Goal: Transaction & Acquisition: Purchase product/service

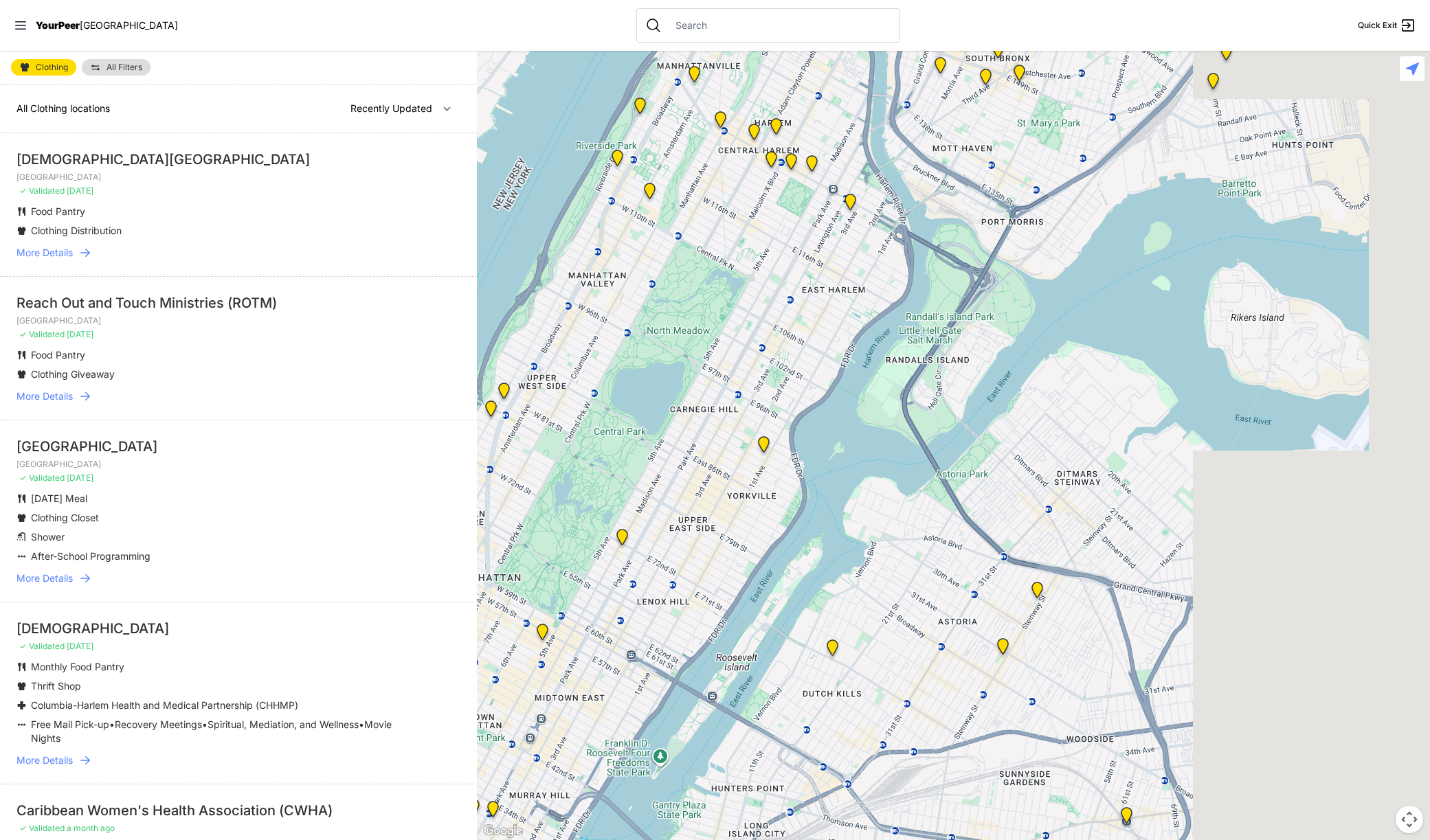
drag, startPoint x: 1209, startPoint y: 466, endPoint x: 925, endPoint y: 434, distance: 285.8
click at [873, 472] on div at bounding box center [953, 446] width 953 height 789
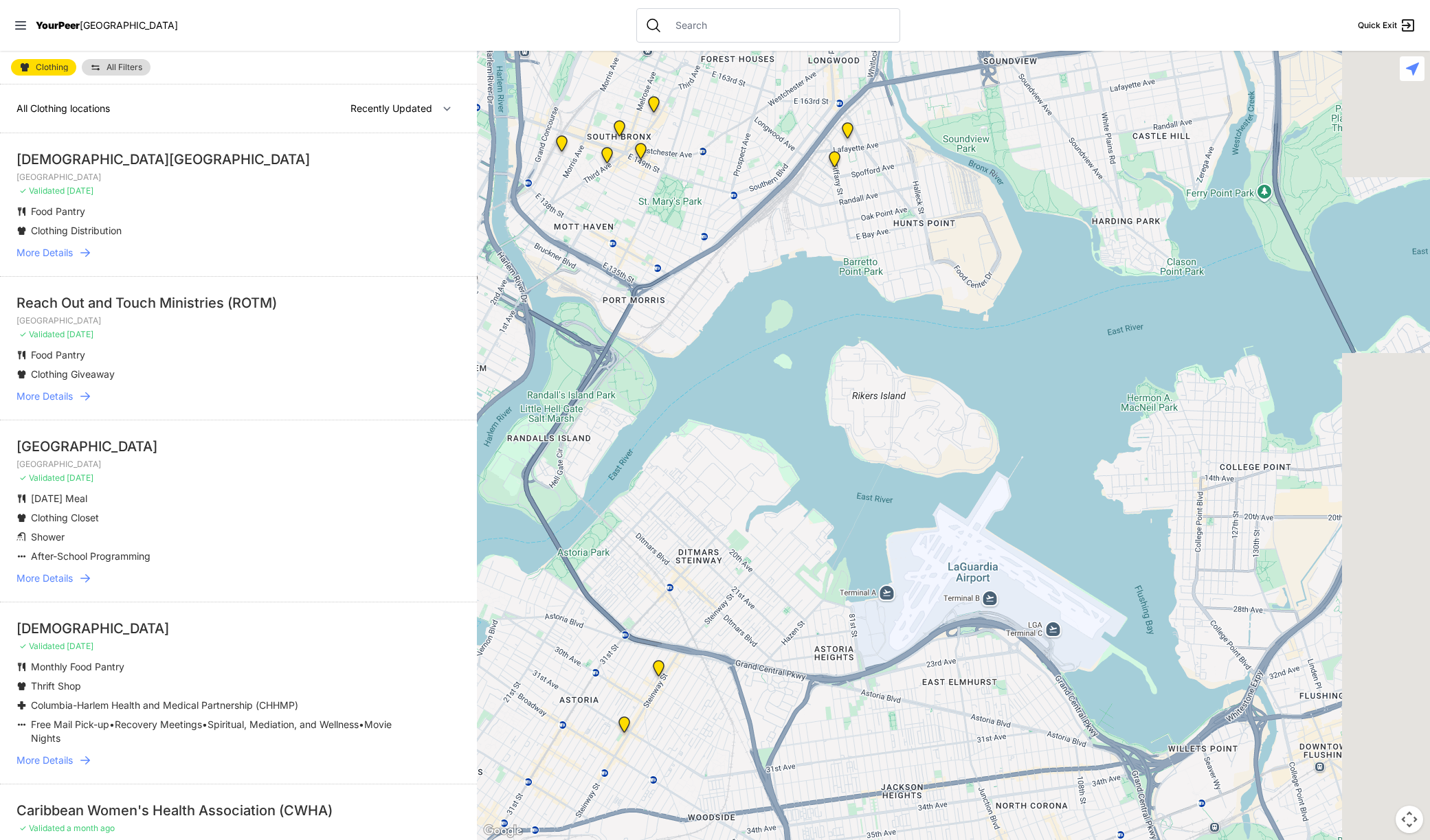
drag, startPoint x: 1008, startPoint y: 391, endPoint x: 1126, endPoint y: 162, distance: 257.6
click at [1117, 170] on div at bounding box center [953, 446] width 953 height 789
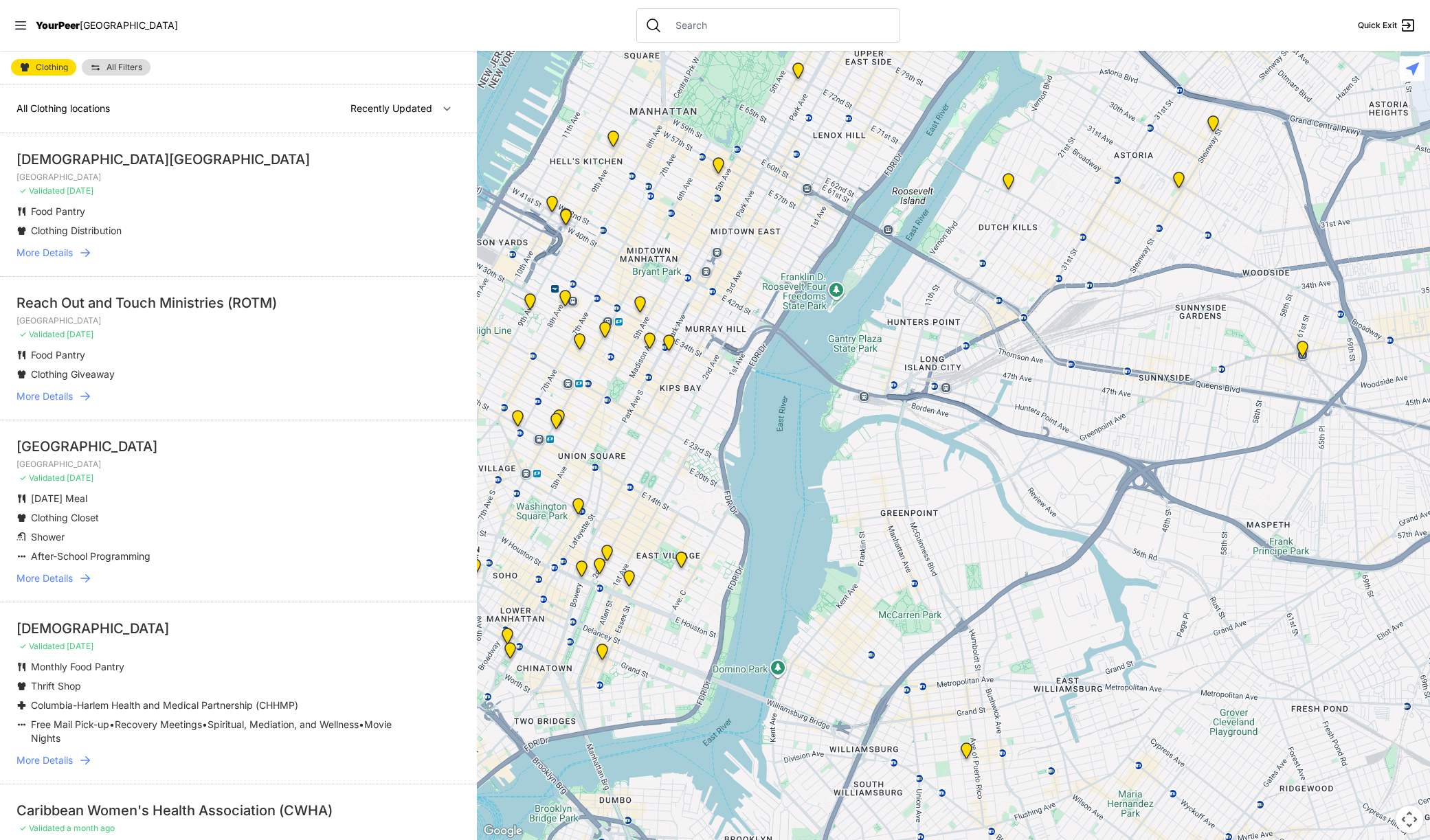
drag, startPoint x: 905, startPoint y: 489, endPoint x: 866, endPoint y: 474, distance: 41.8
click at [800, 617] on div at bounding box center [953, 446] width 953 height 789
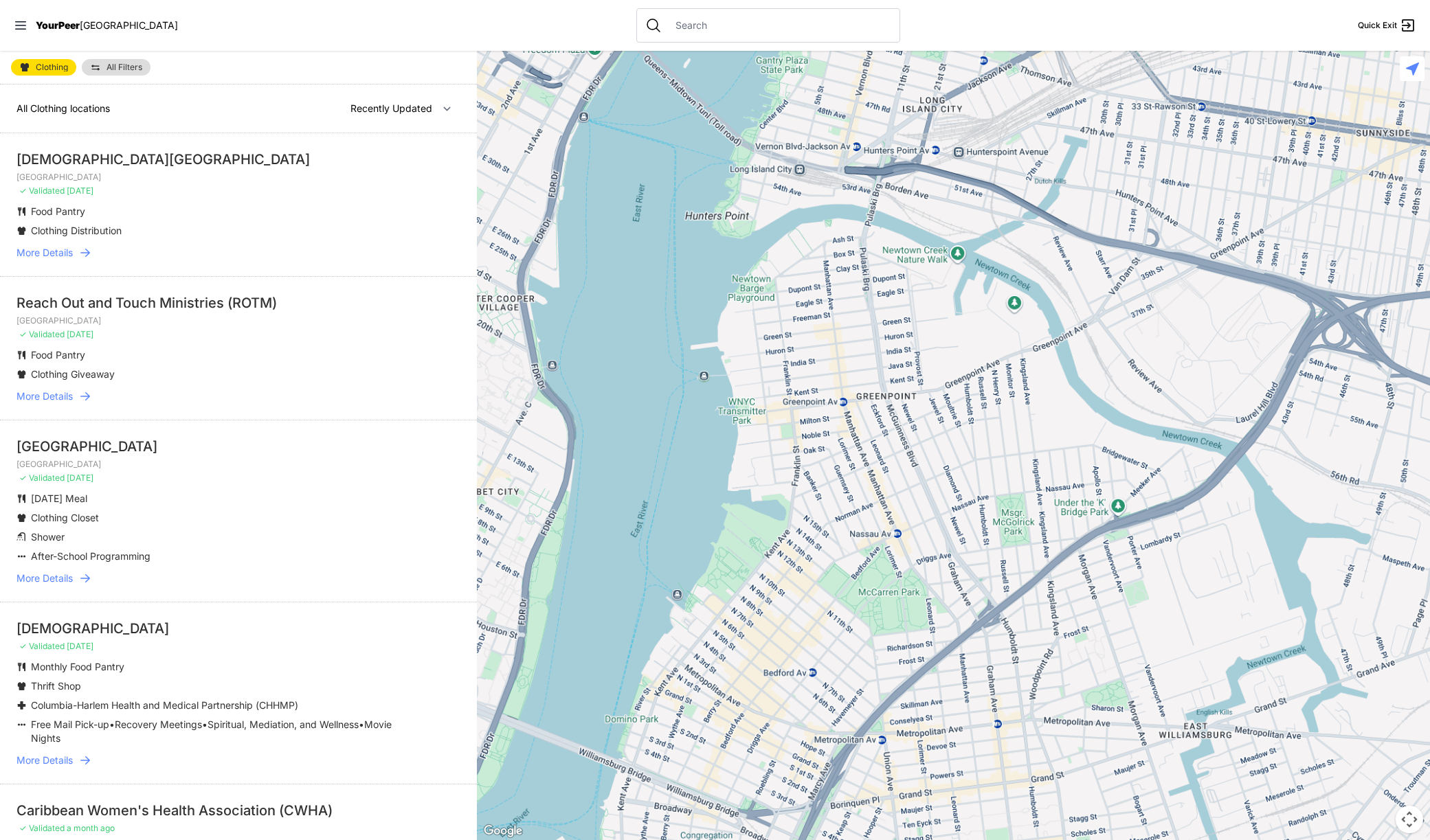
drag, startPoint x: 981, startPoint y: 582, endPoint x: 961, endPoint y: 414, distance: 169.2
click at [961, 414] on div at bounding box center [953, 446] width 953 height 789
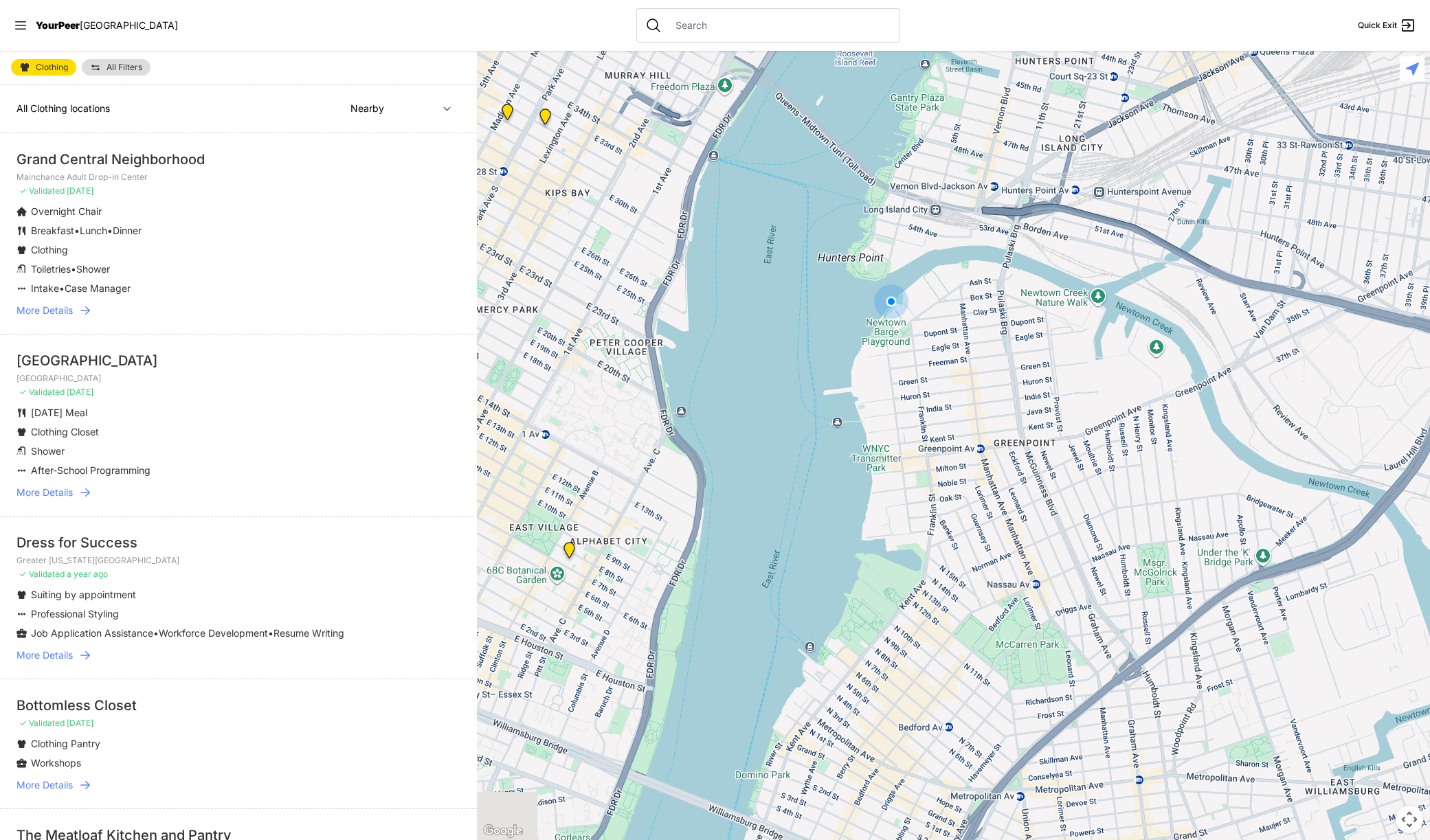
drag, startPoint x: 1213, startPoint y: 546, endPoint x: 935, endPoint y: 424, distance: 303.6
click at [936, 425] on div at bounding box center [953, 446] width 953 height 789
click at [1009, 404] on div at bounding box center [953, 446] width 953 height 789
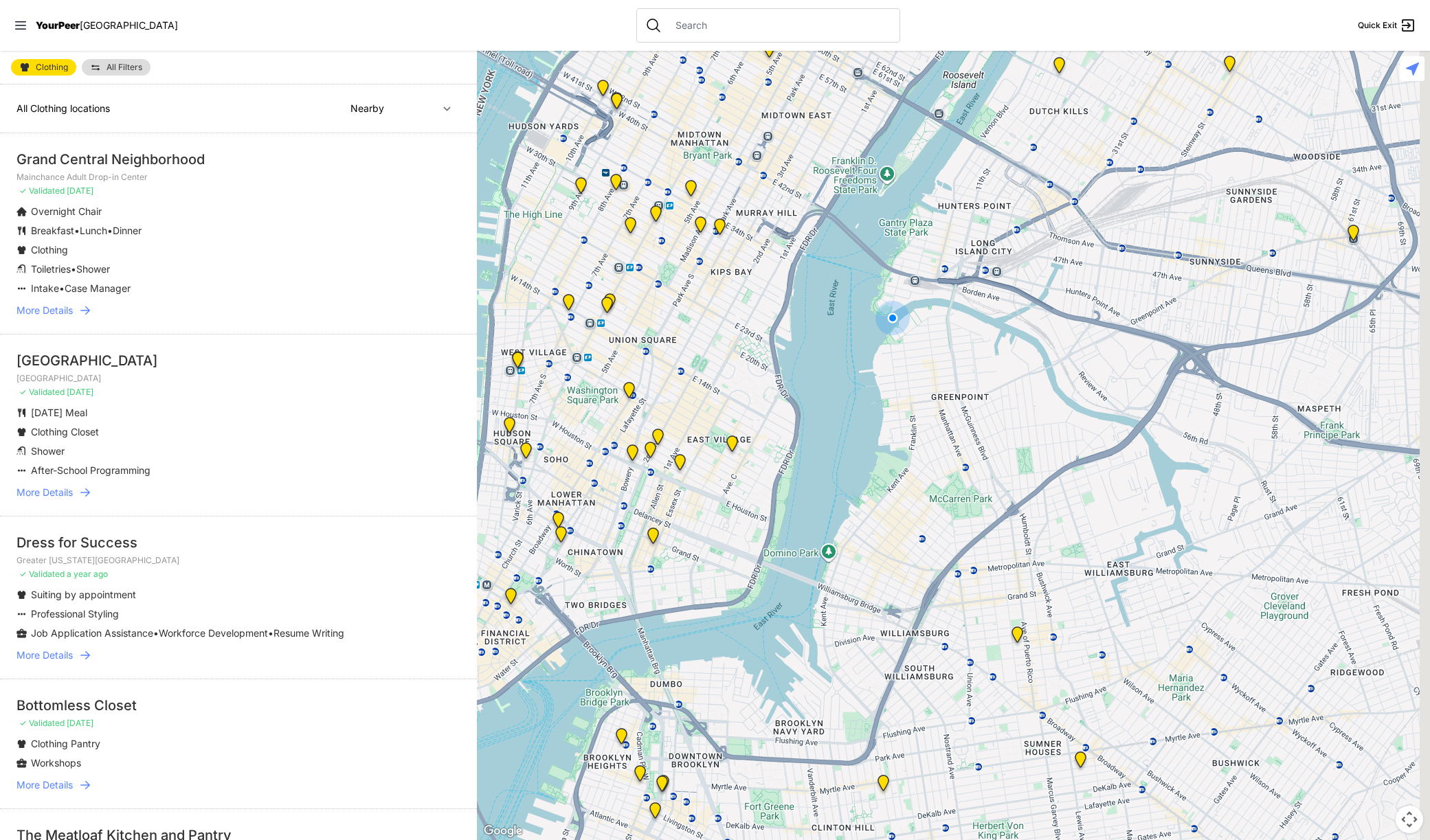
drag, startPoint x: 1046, startPoint y: 425, endPoint x: 1001, endPoint y: 371, distance: 70.3
click at [1001, 371] on div at bounding box center [953, 446] width 953 height 789
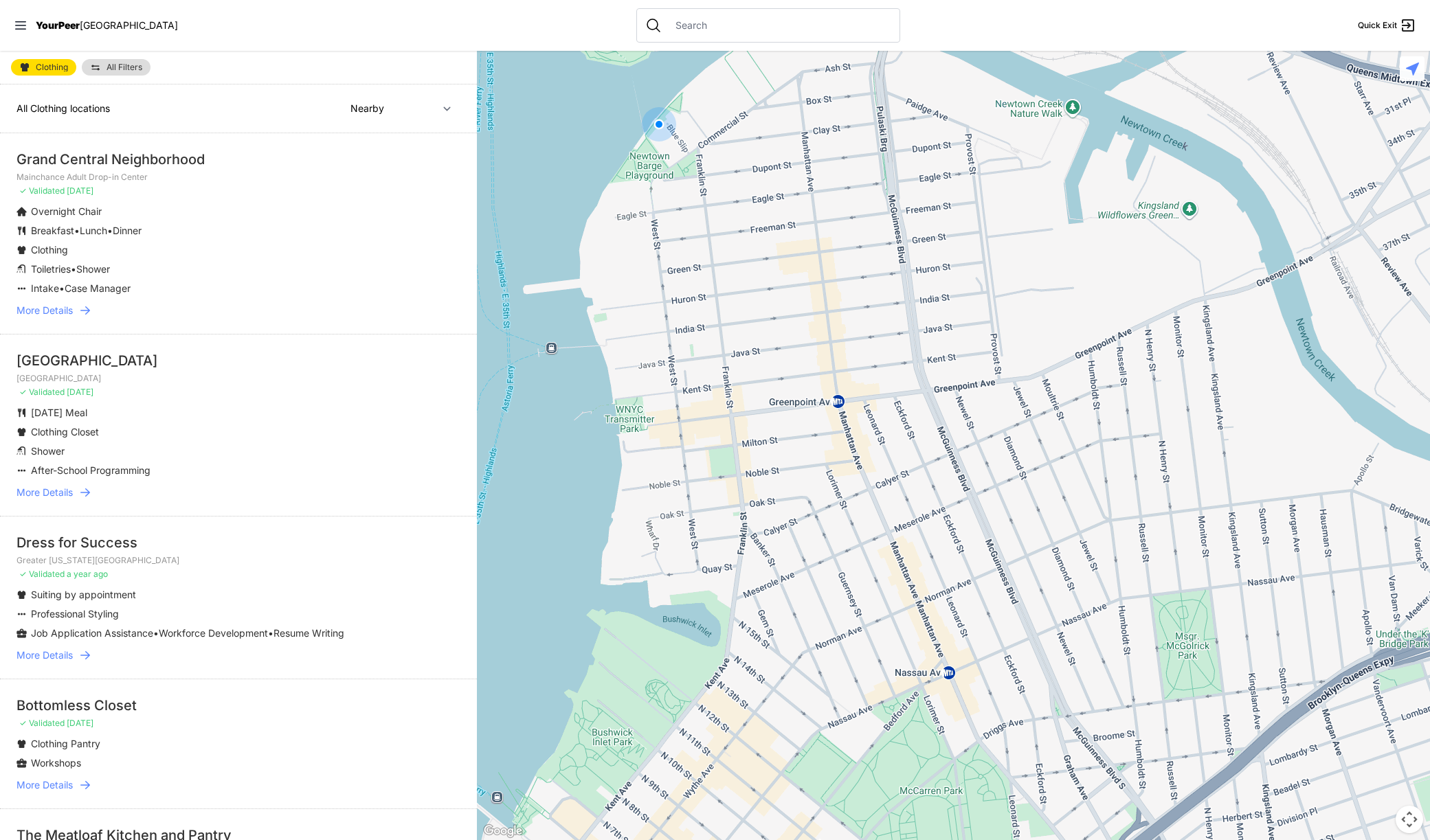
select select "recentlyUpdated"
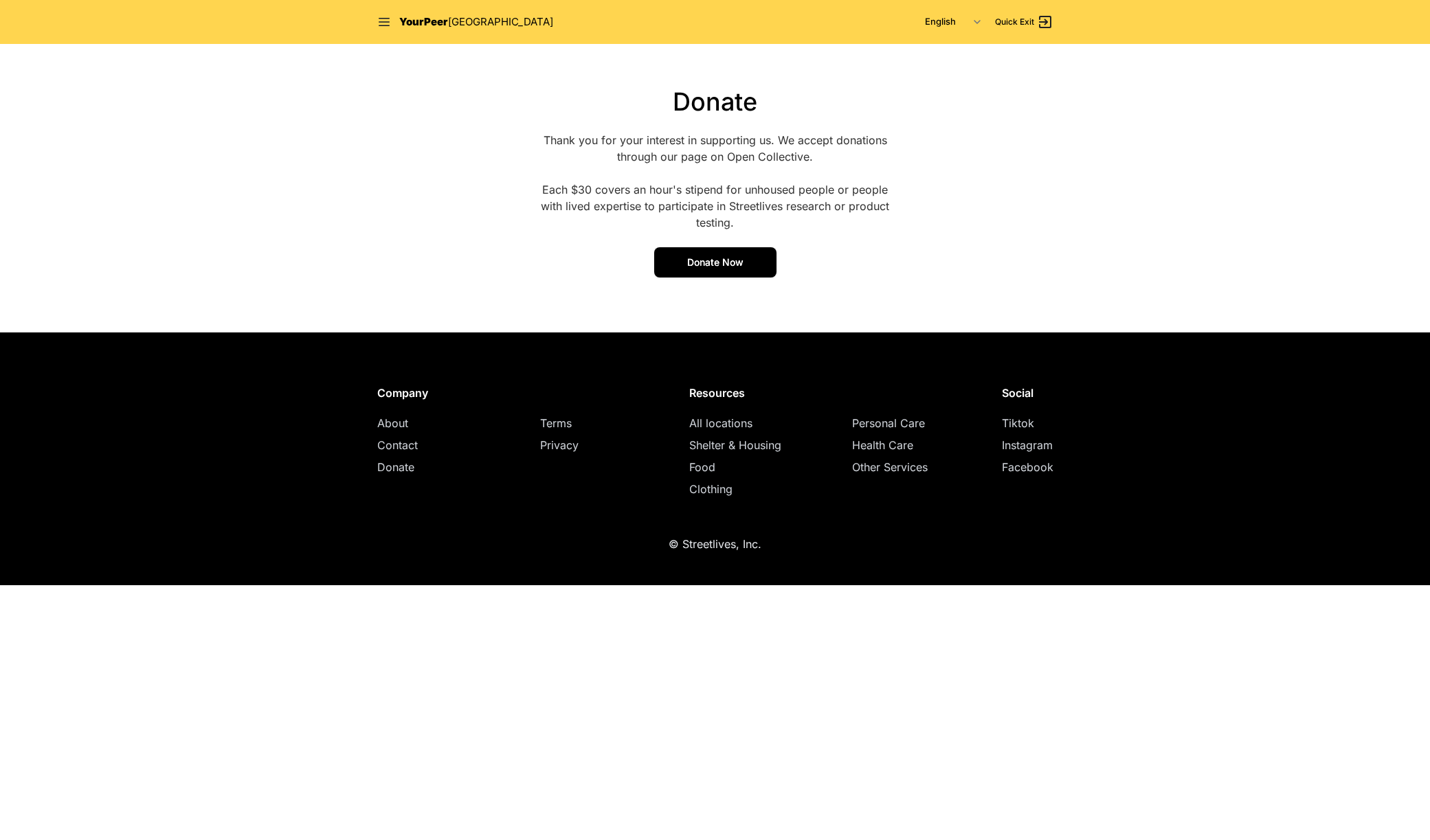
click at [722, 256] on span "Donate Now" at bounding box center [715, 262] width 56 height 11
